Goal: Find specific page/section: Find specific page/section

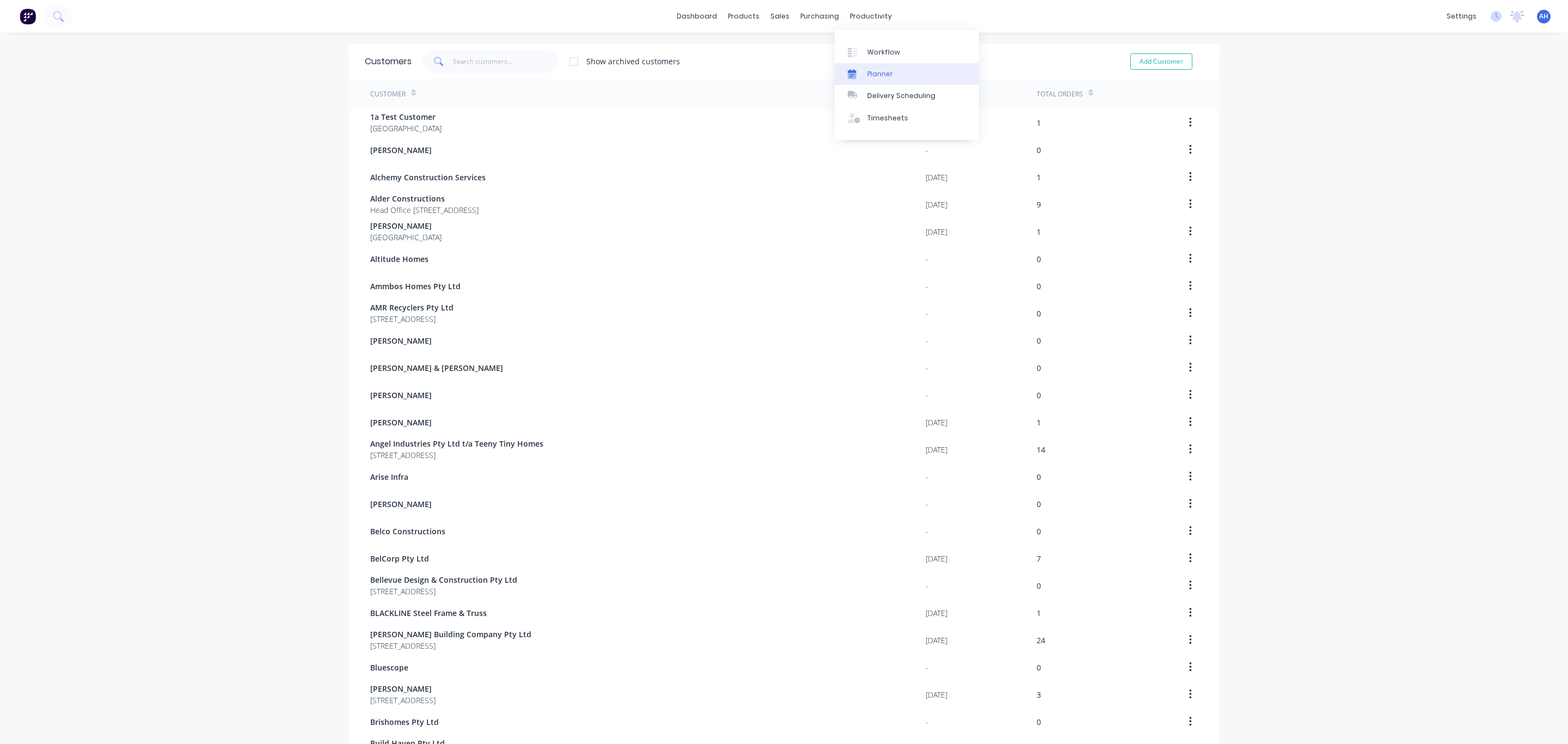
click at [876, 78] on div "Planner" at bounding box center [880, 75] width 25 height 10
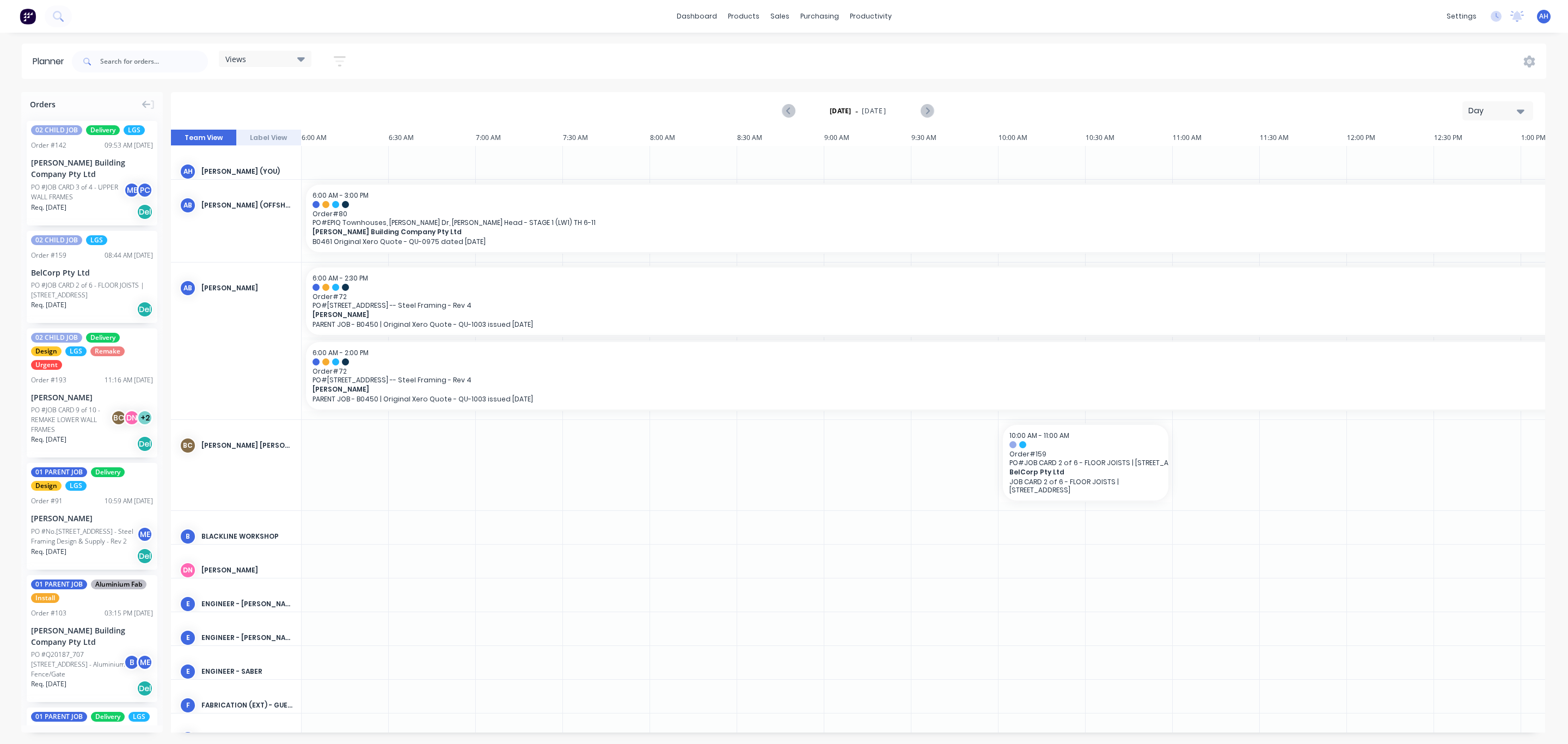
scroll to position [0, 241]
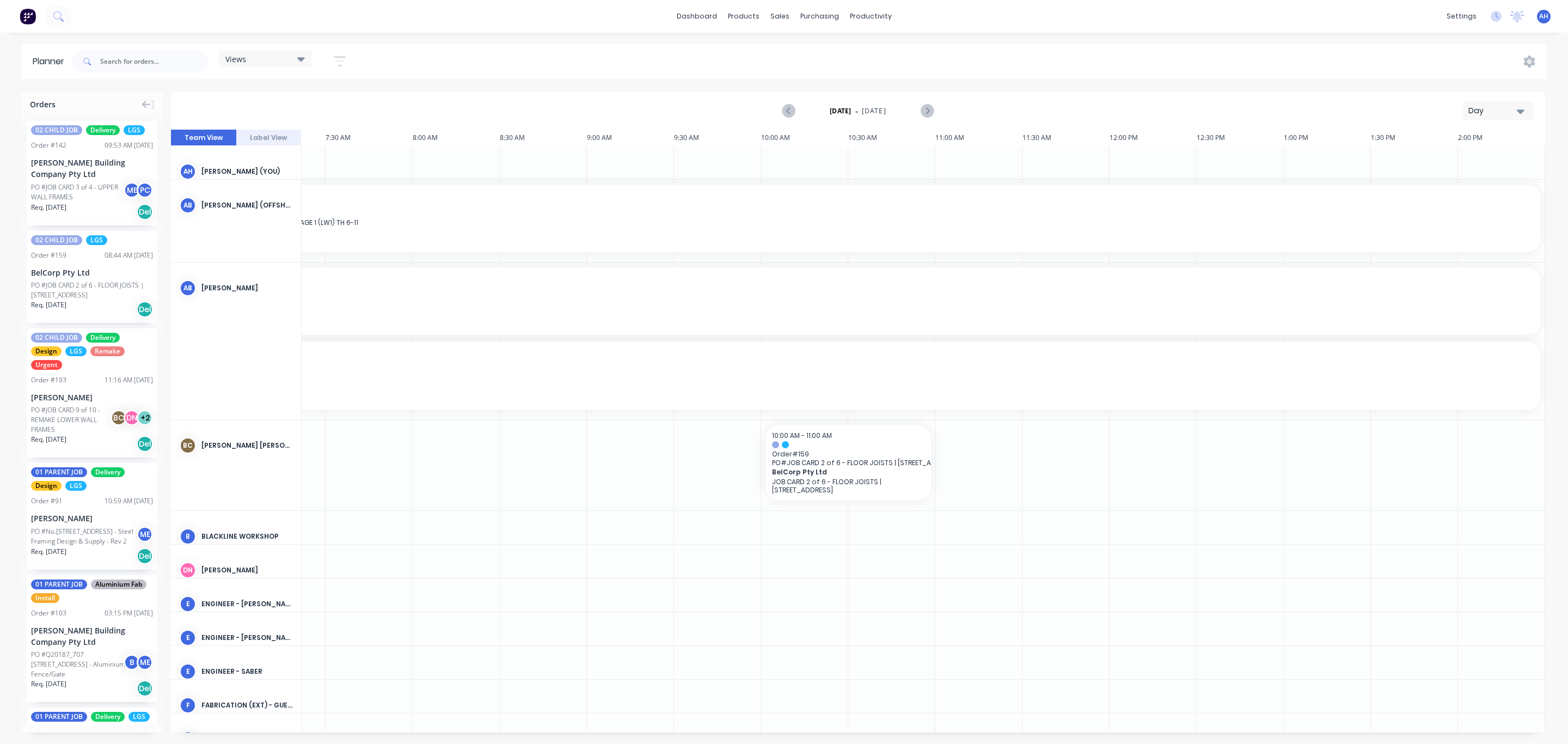
click at [285, 54] on div "Views" at bounding box center [265, 59] width 80 height 10
click at [260, 162] on button "FACTORY - ALL" at bounding box center [285, 159] width 116 height 13
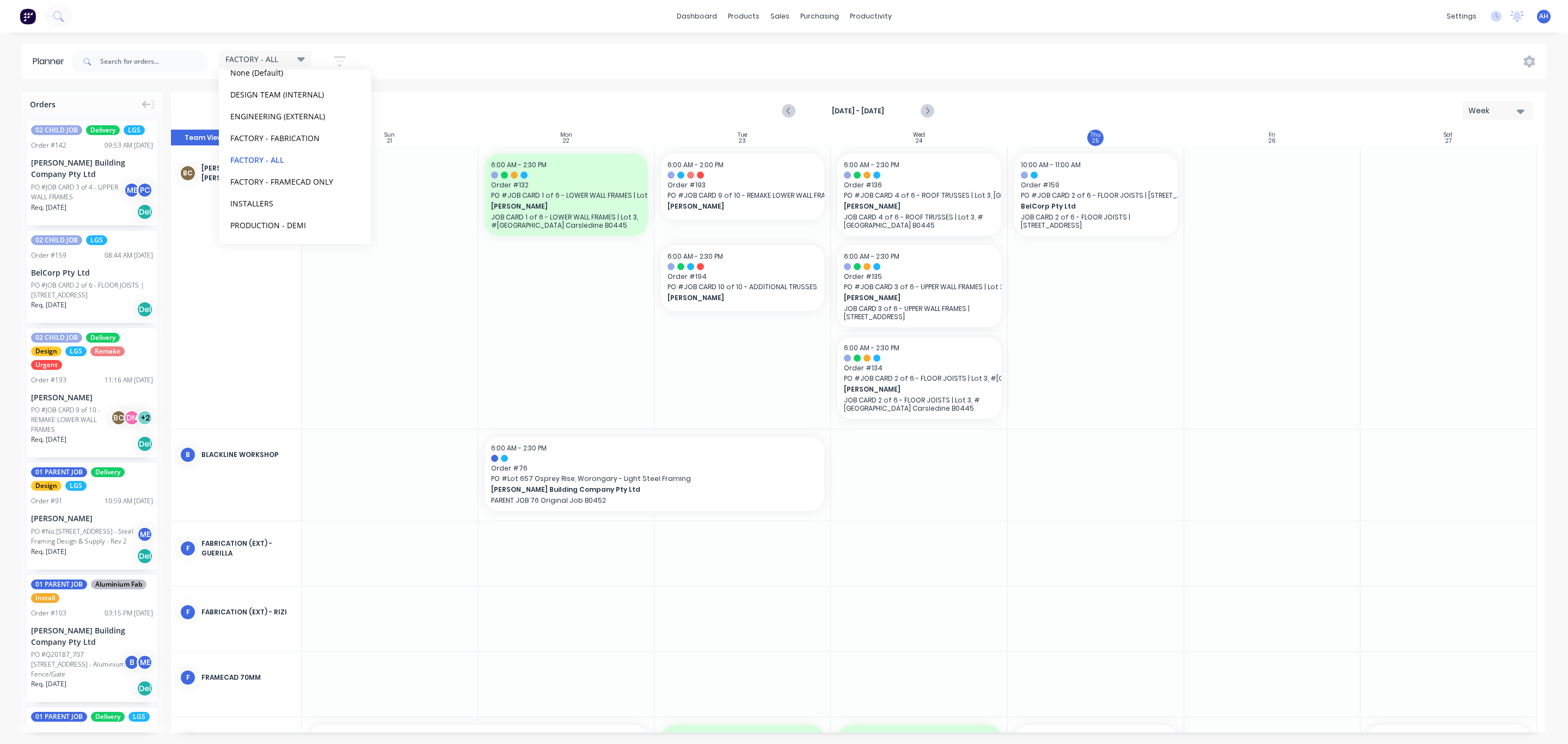
click at [756, 545] on div at bounding box center [743, 554] width 176 height 64
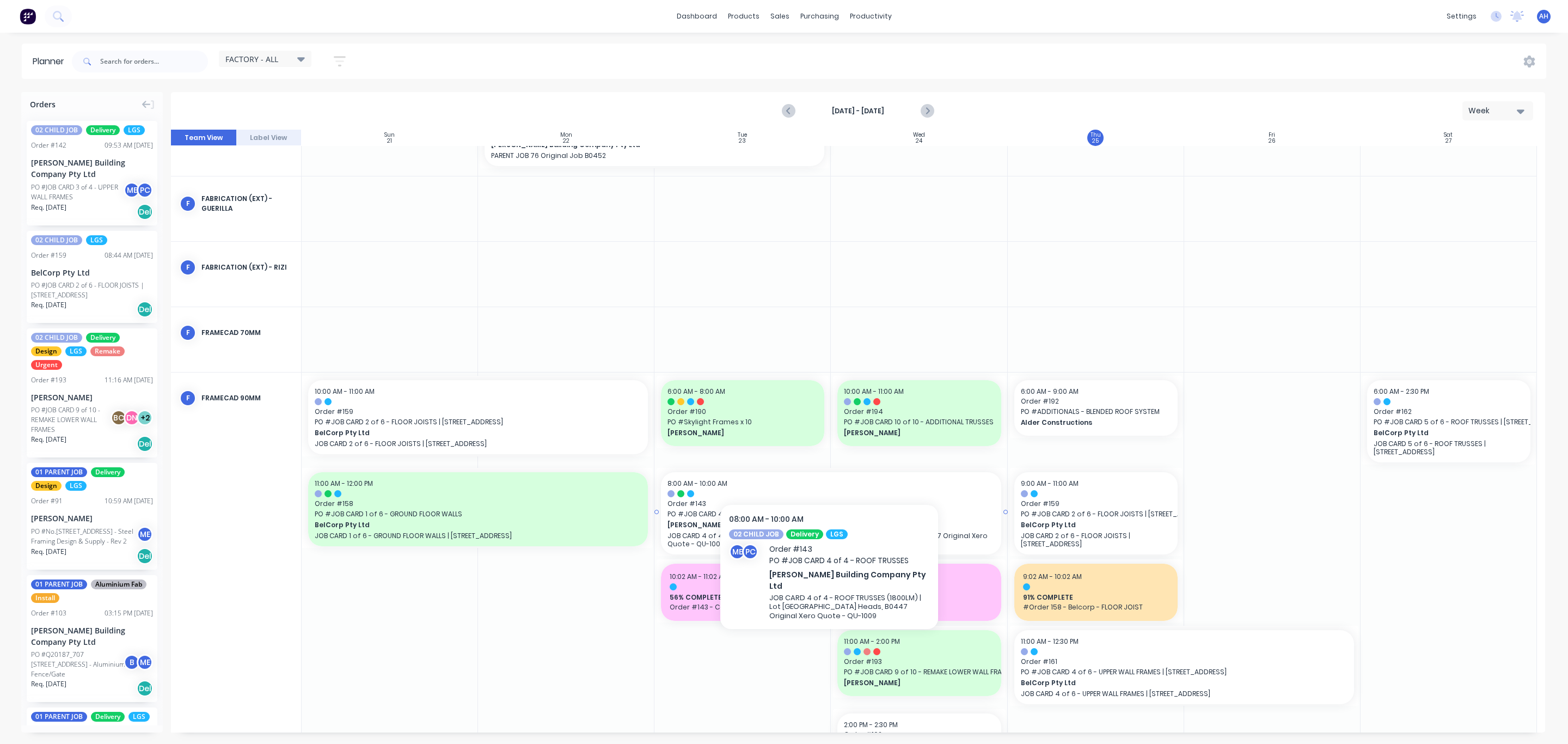
scroll to position [400, 0]
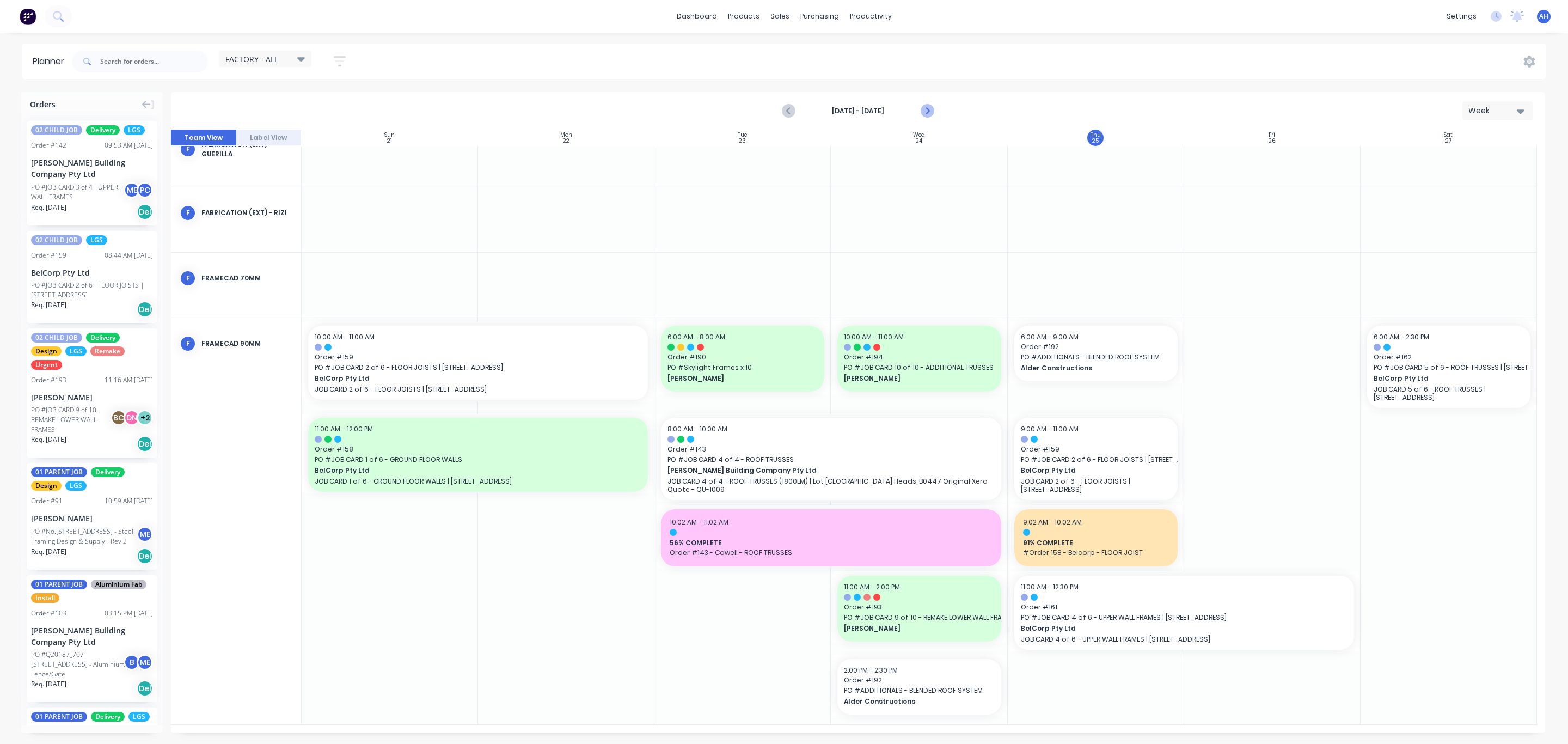
click at [935, 112] on button "Next page" at bounding box center [927, 111] width 22 height 22
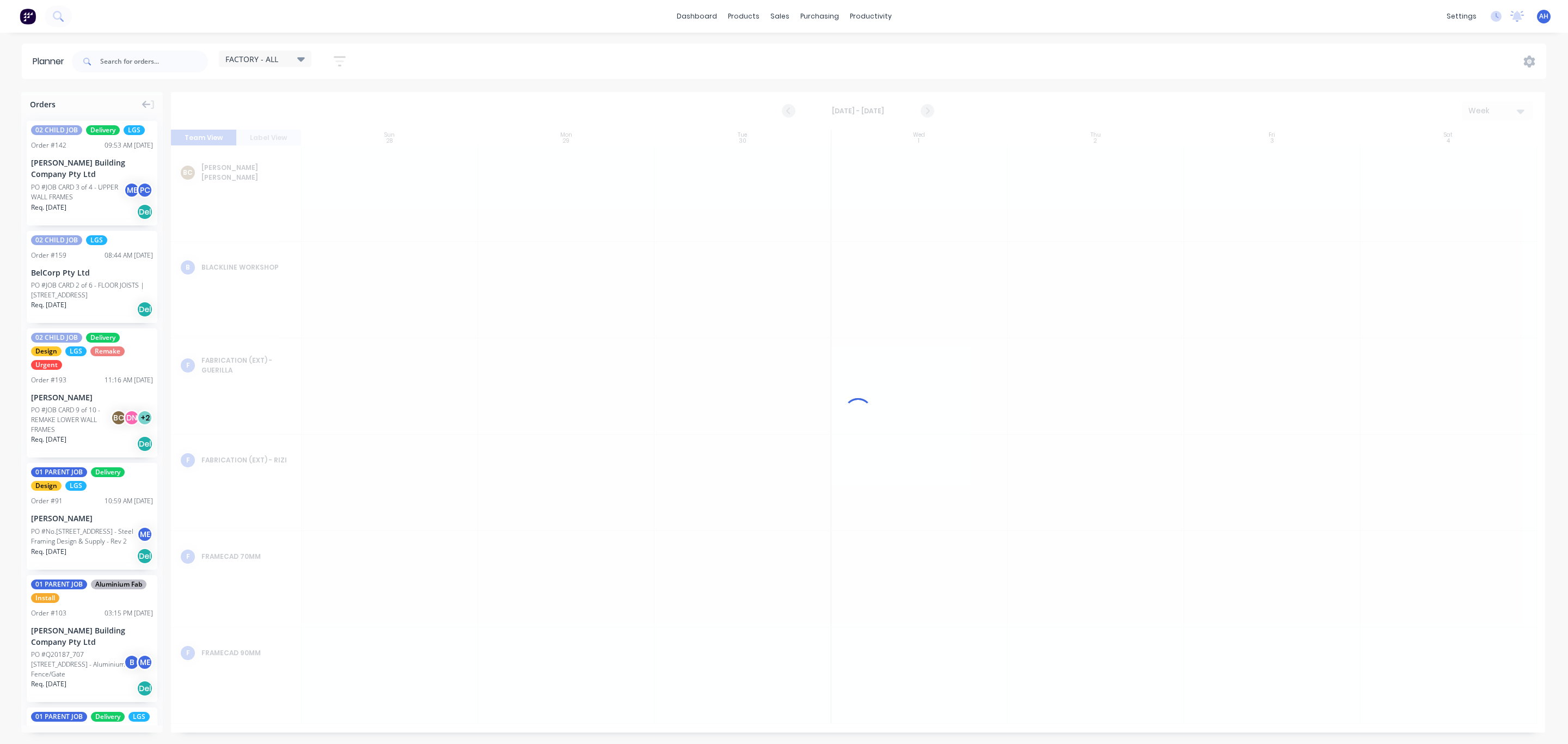
scroll to position [0, 0]
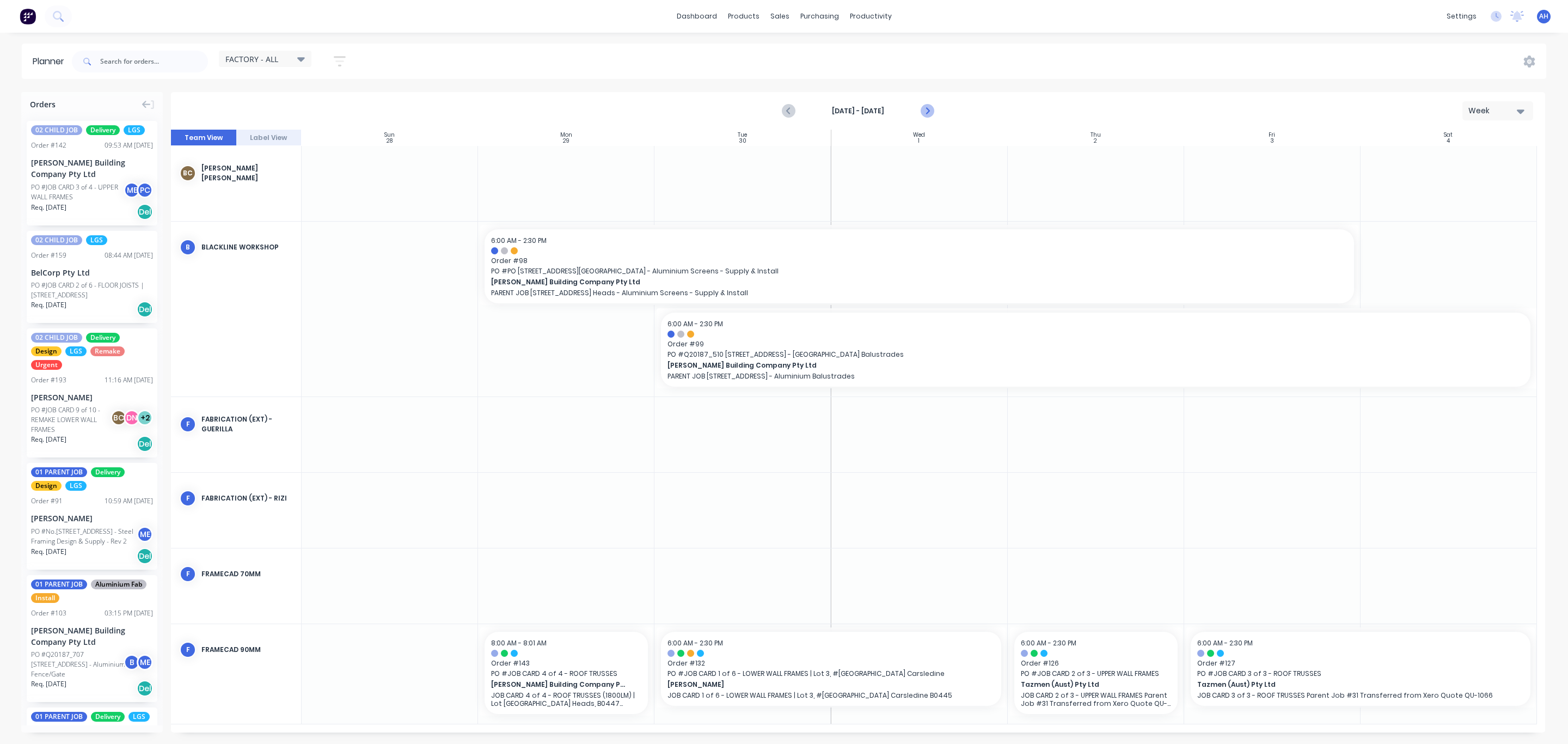
click at [923, 109] on icon "Next page" at bounding box center [926, 110] width 13 height 13
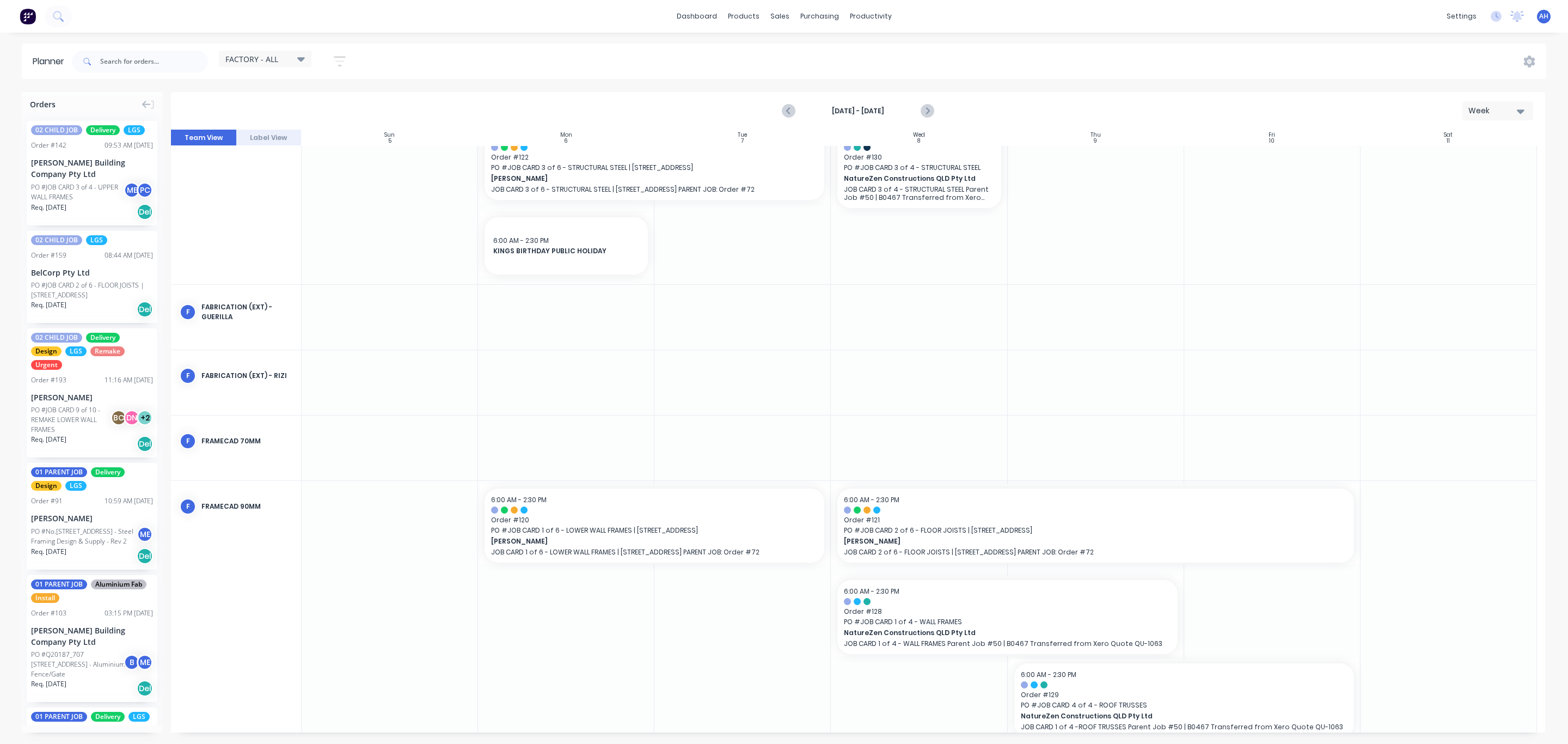
scroll to position [393, 0]
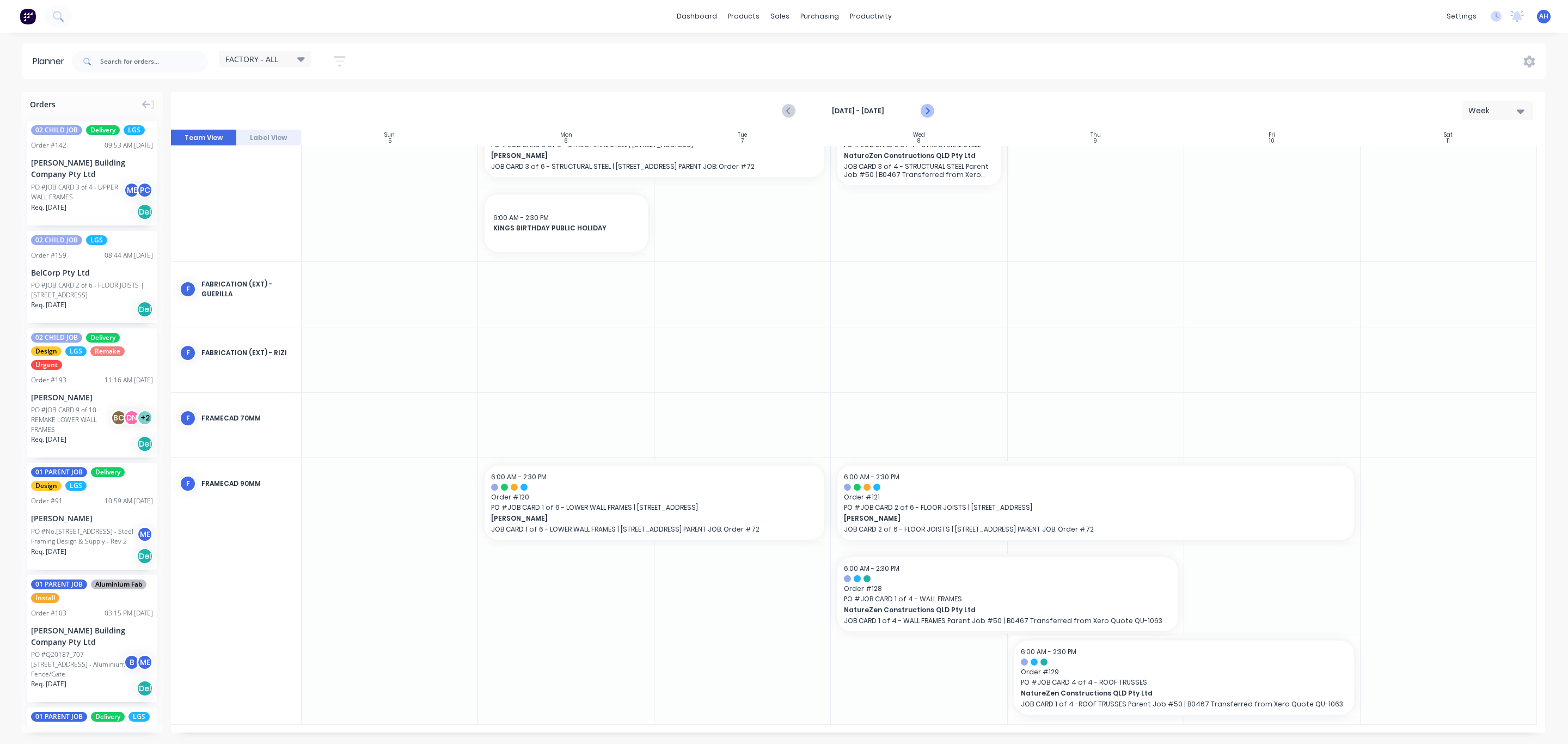
click at [923, 106] on icon "Next page" at bounding box center [926, 110] width 13 height 13
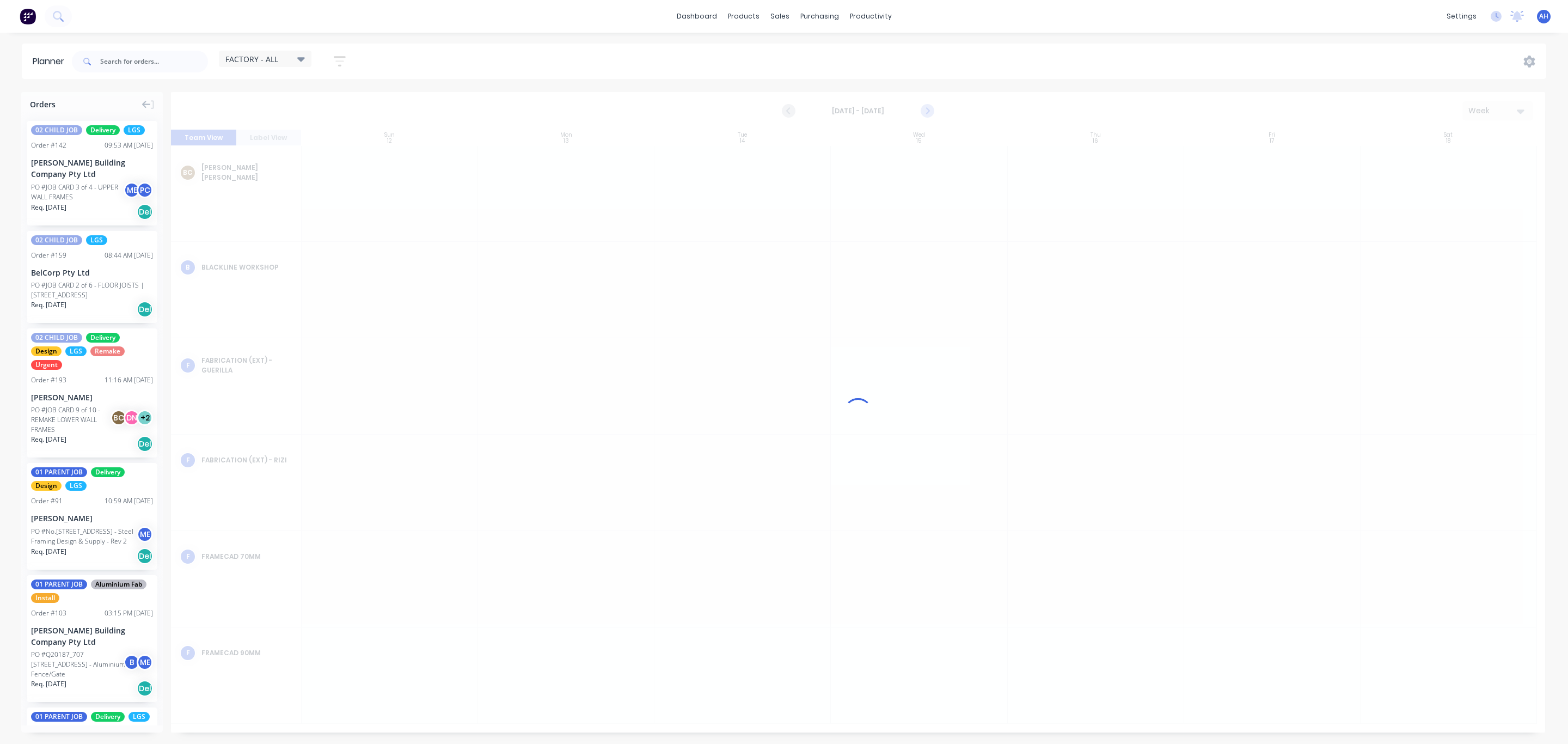
scroll to position [0, 0]
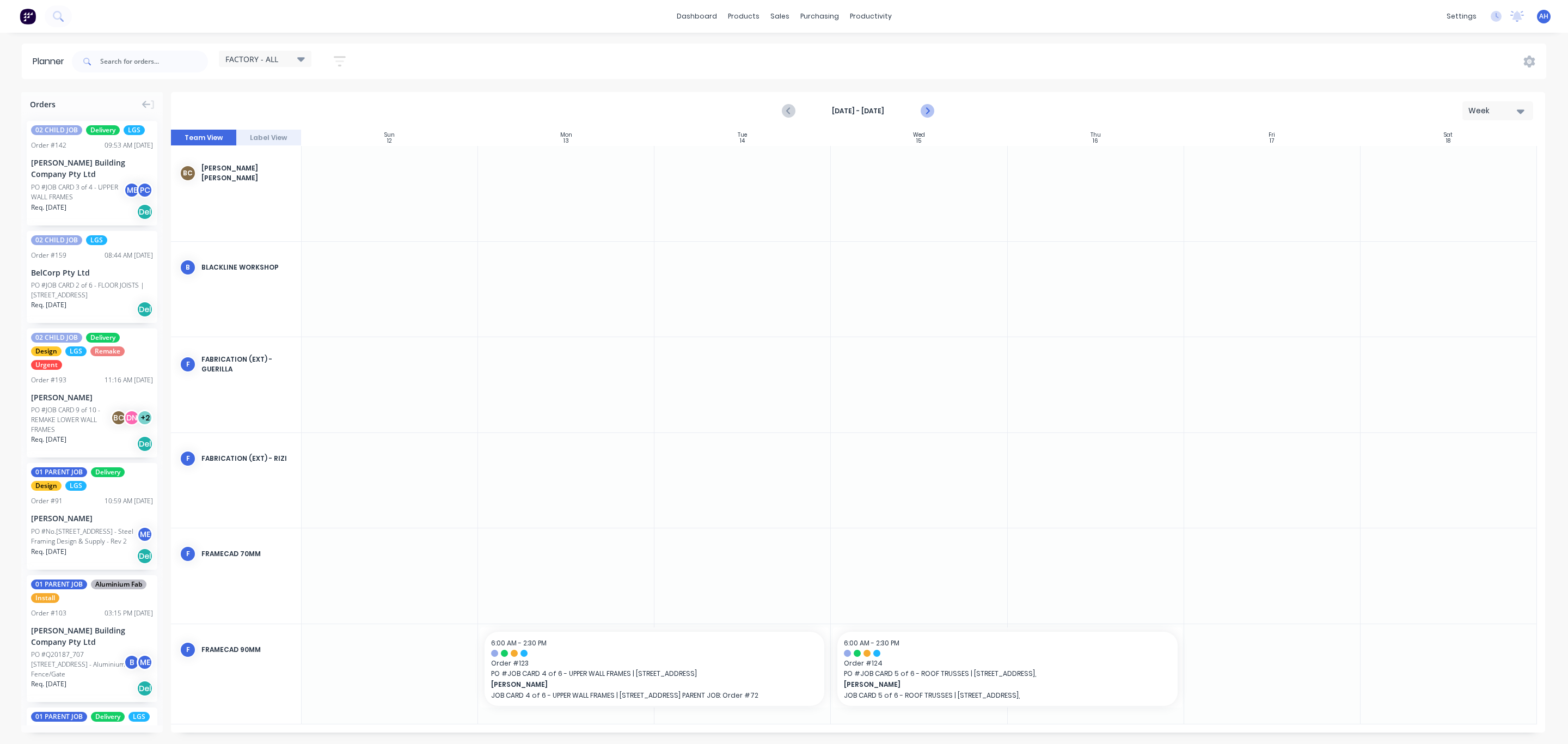
click at [930, 108] on icon "Next page" at bounding box center [926, 110] width 13 height 13
click at [928, 112] on icon "Next page" at bounding box center [927, 111] width 5 height 8
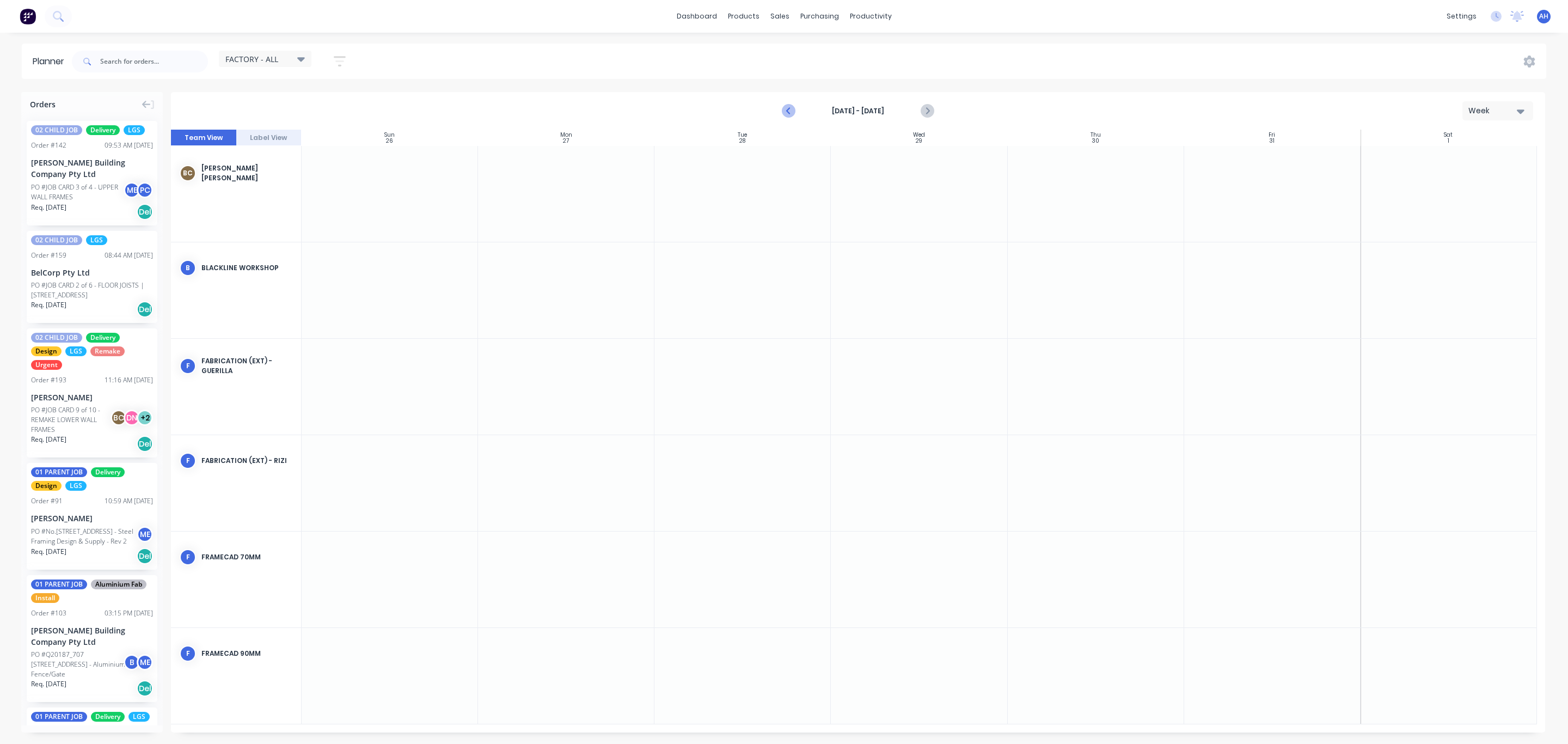
click at [793, 113] on icon "Previous page" at bounding box center [789, 110] width 13 height 13
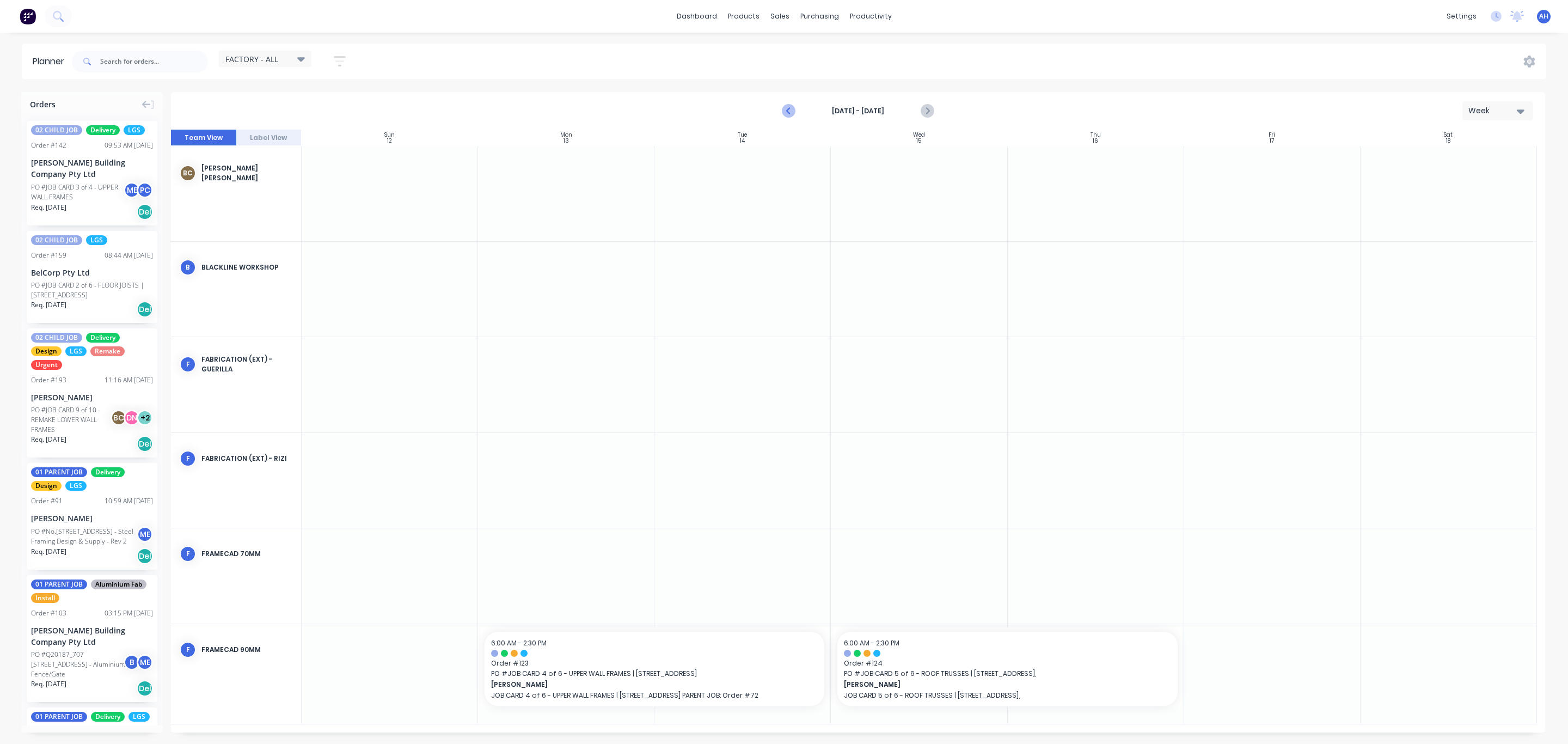
click at [793, 113] on icon "Previous page" at bounding box center [789, 110] width 13 height 13
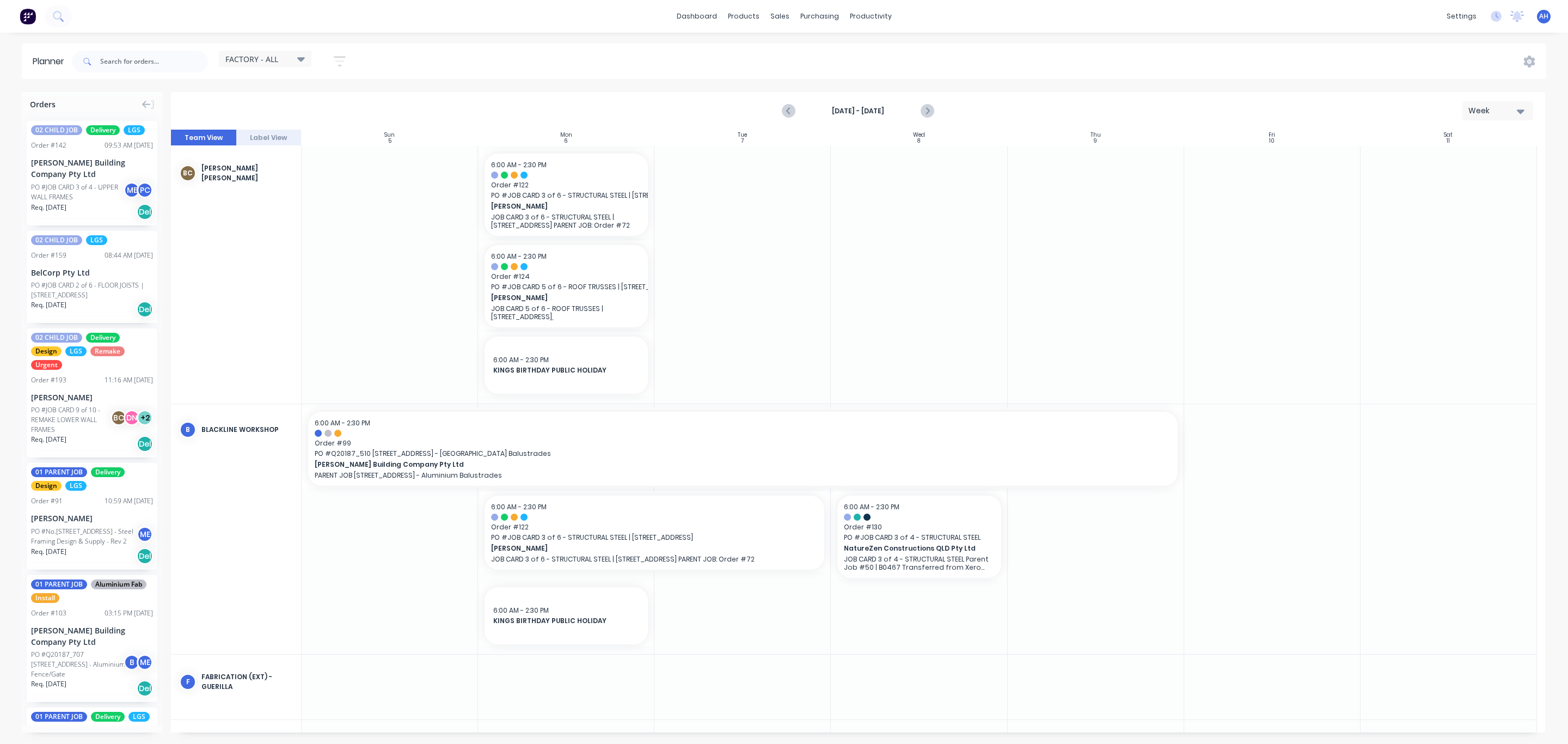
scroll to position [393, 0]
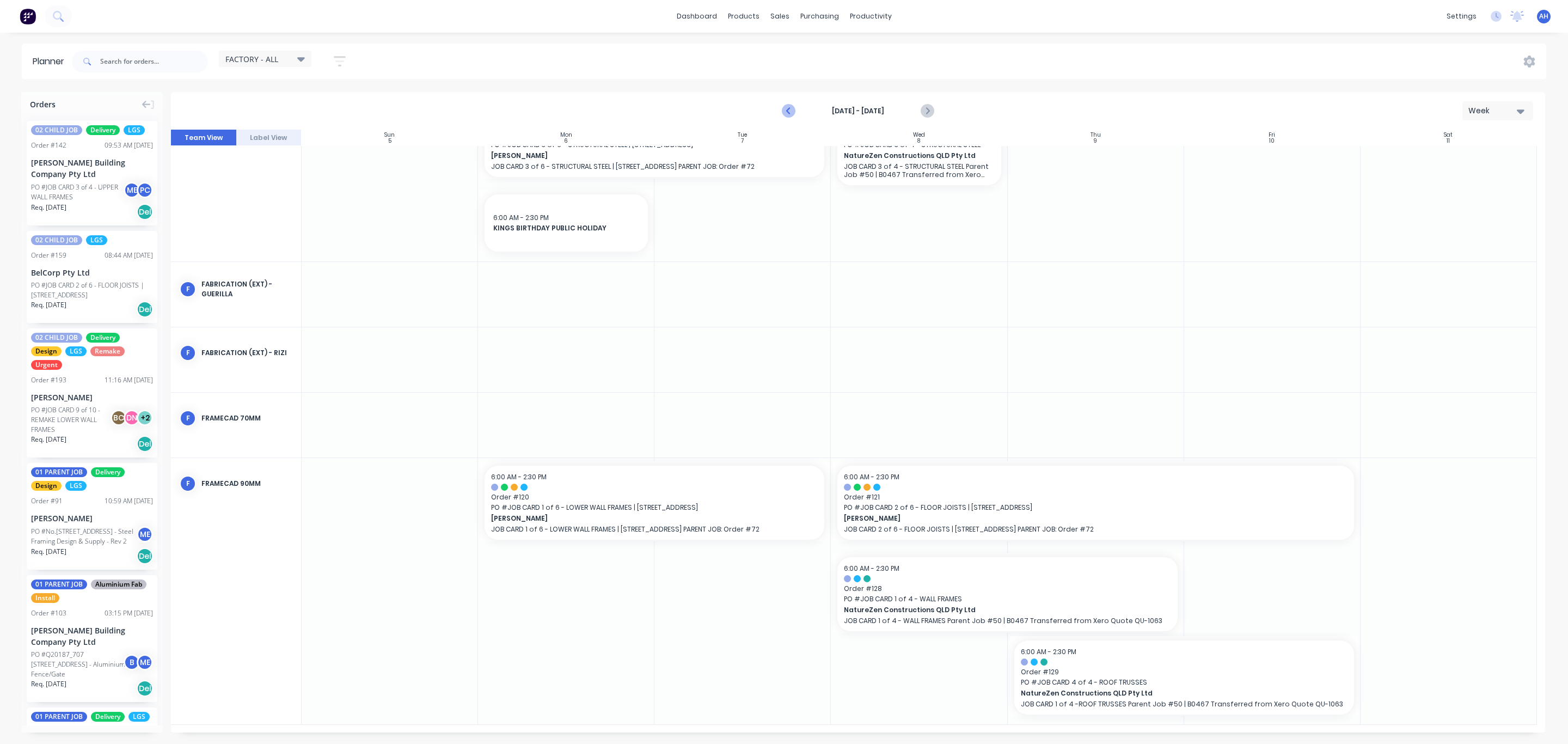
click at [788, 108] on icon "Previous page" at bounding box center [789, 110] width 13 height 13
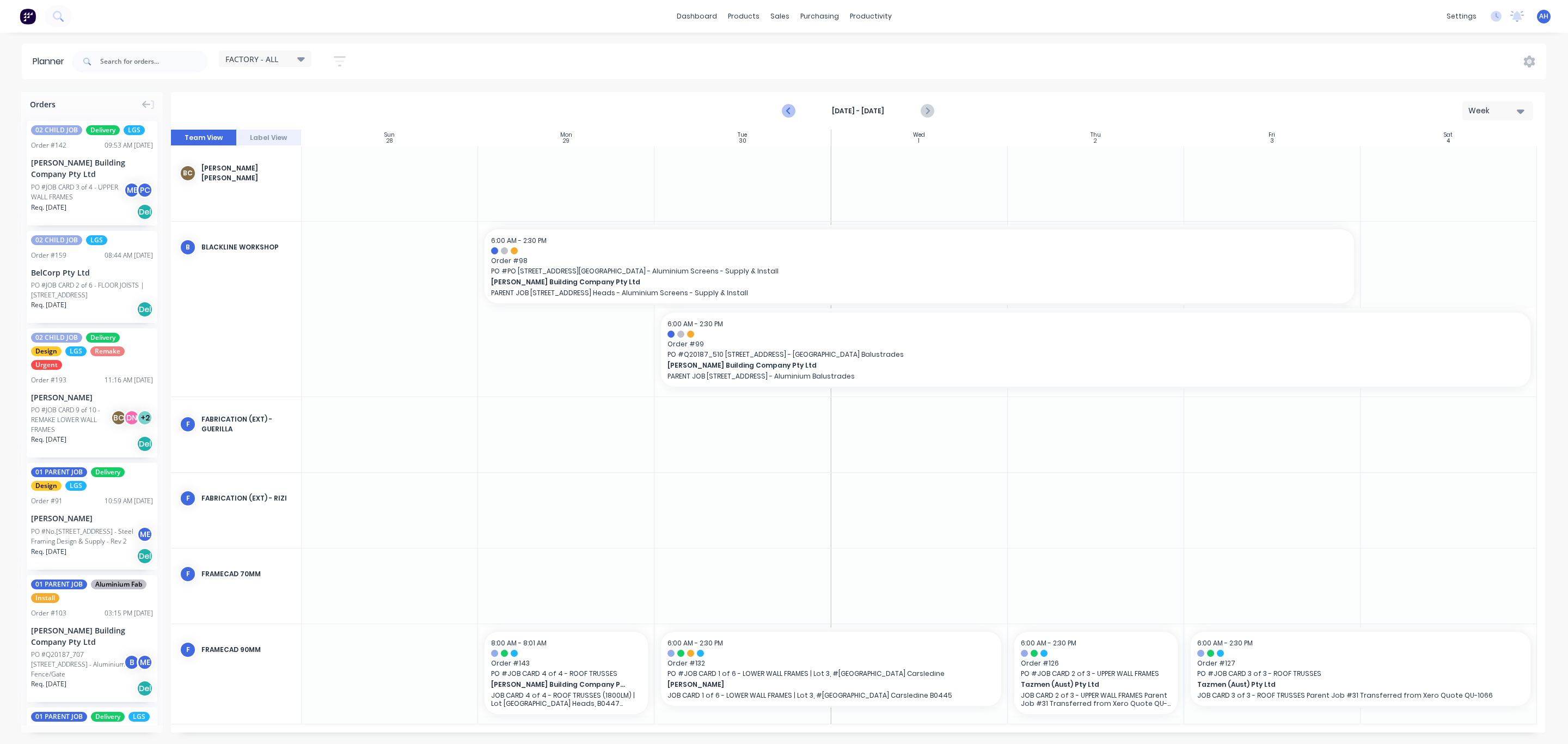
click at [788, 108] on icon "Previous page" at bounding box center [789, 110] width 13 height 13
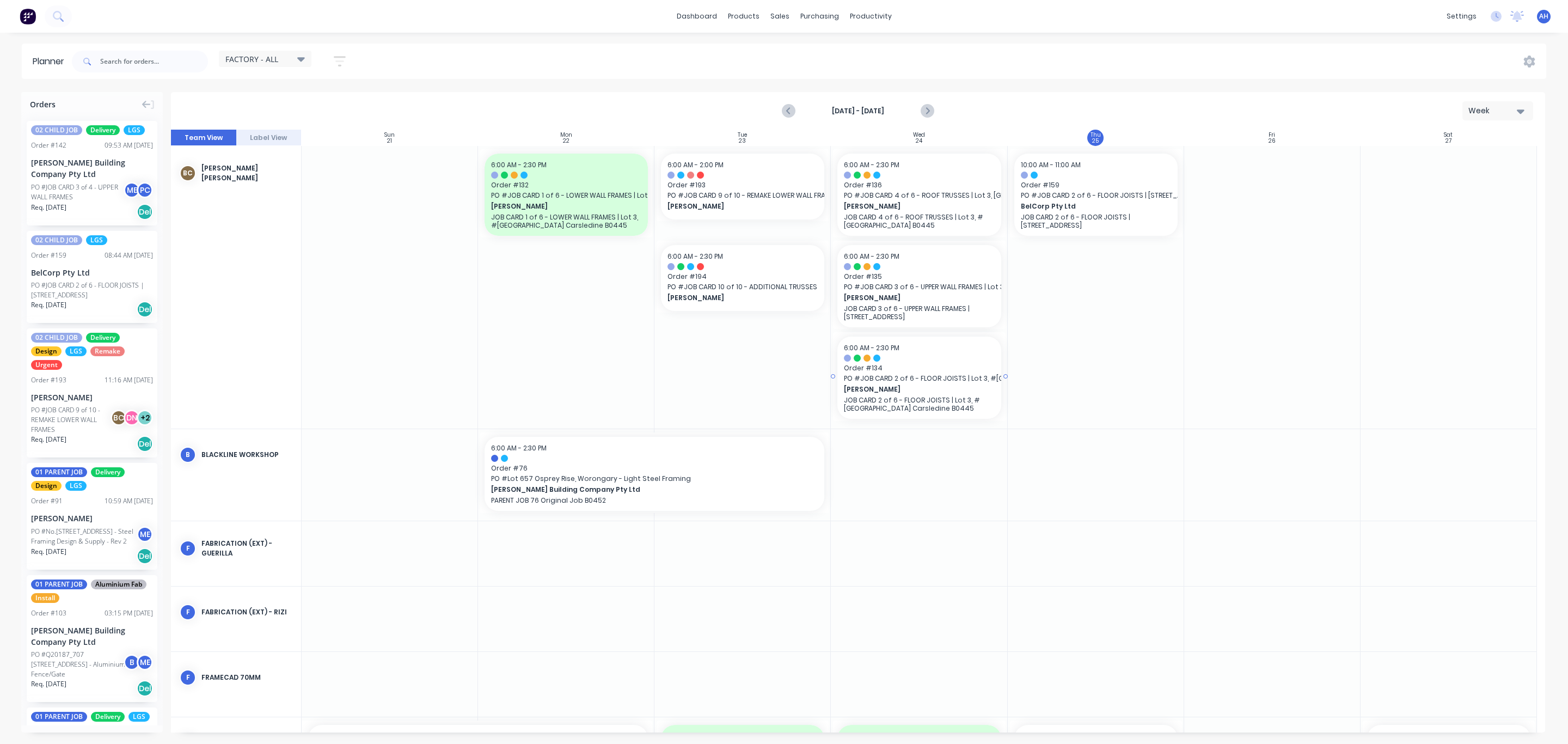
scroll to position [400, 0]
